Goal: Find specific page/section: Find specific page/section

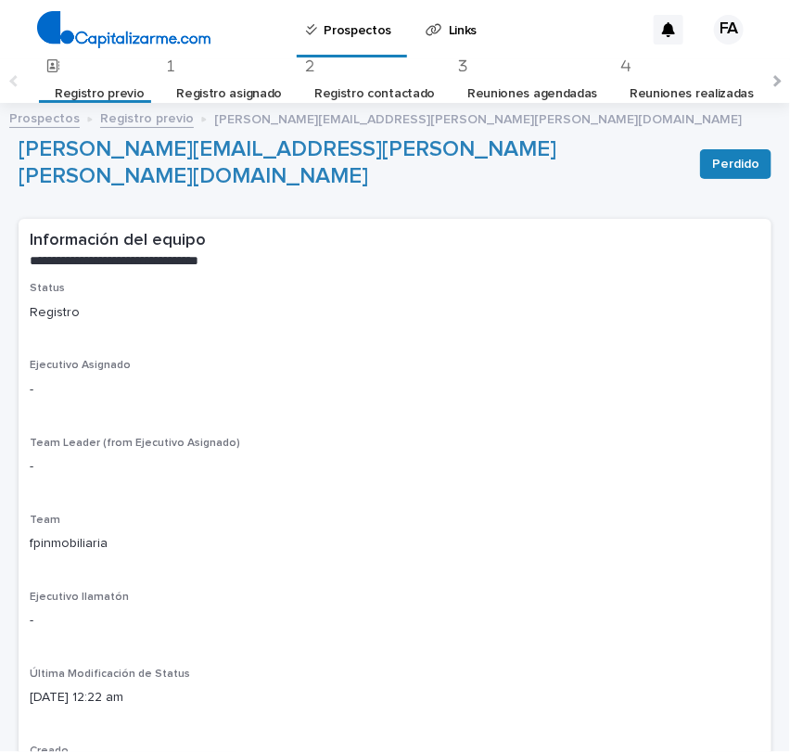
click at [147, 123] on link "Registro previo" at bounding box center [147, 117] width 94 height 21
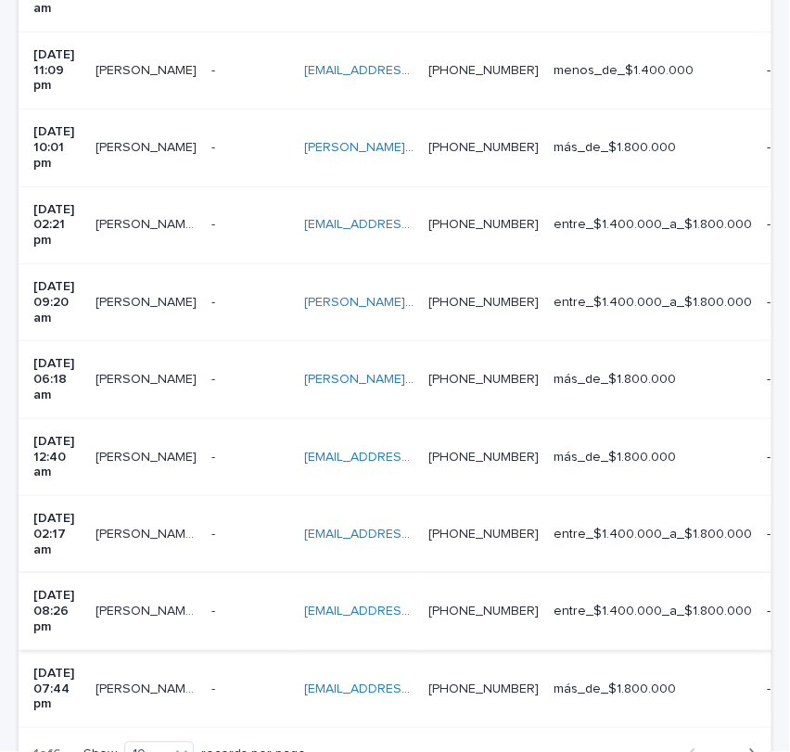
scroll to position [572, 0]
click at [739, 732] on div "Back Next" at bounding box center [723, 755] width 98 height 46
click at [749, 747] on icon "button" at bounding box center [753, 755] width 8 height 17
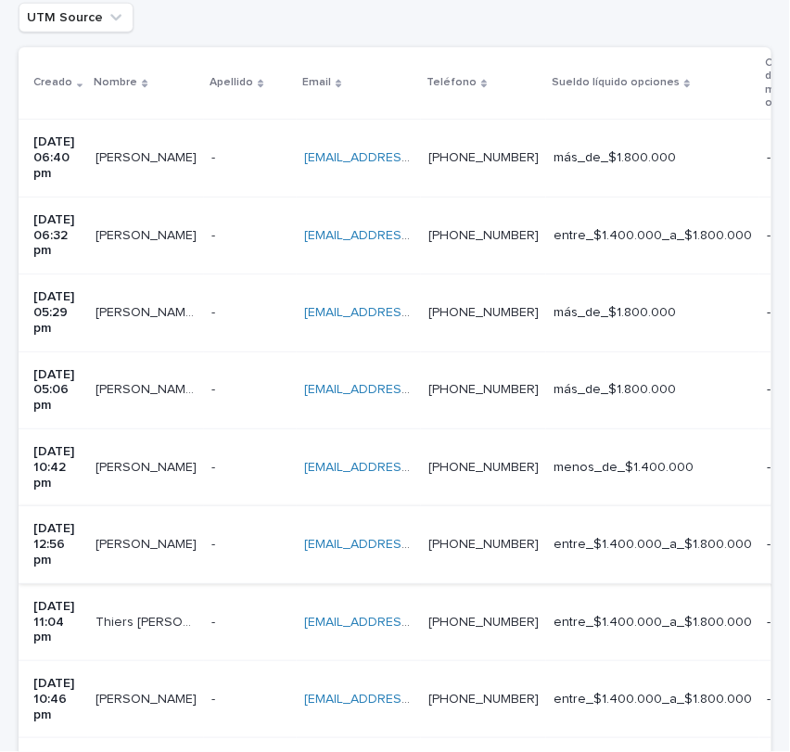
scroll to position [616, 0]
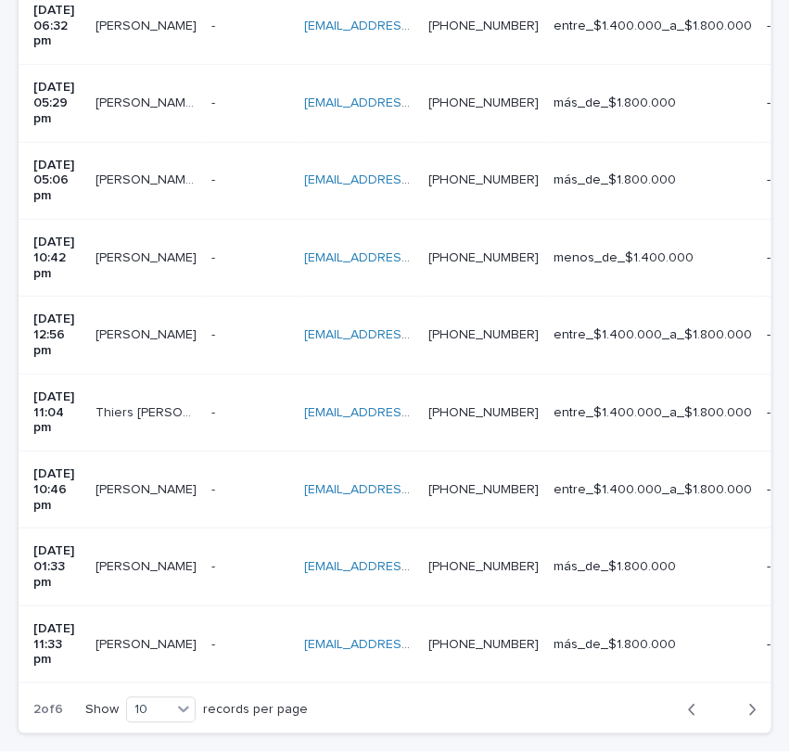
click at [674, 702] on button "Back" at bounding box center [698, 710] width 49 height 17
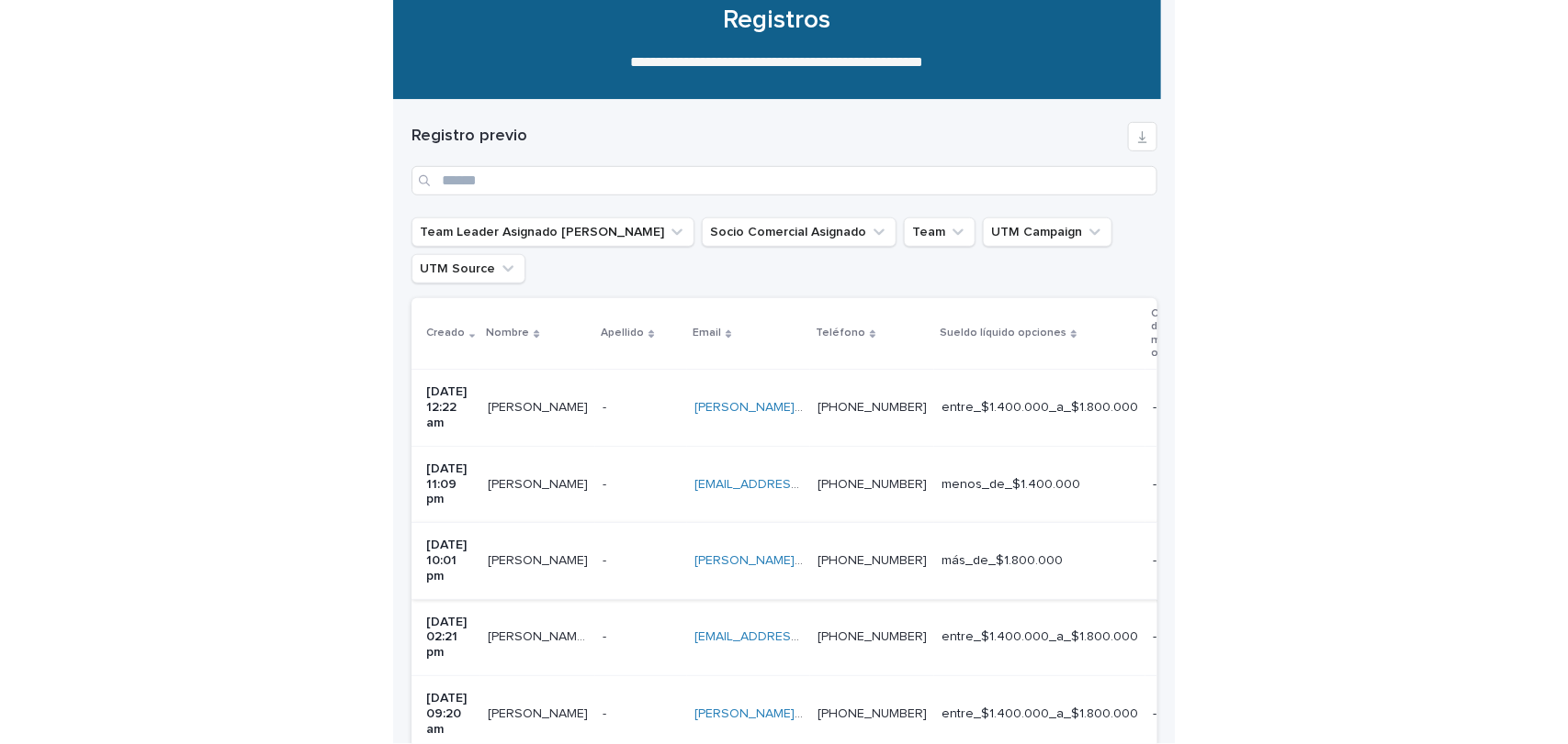
scroll to position [145, 0]
